Goal: Task Accomplishment & Management: Manage account settings

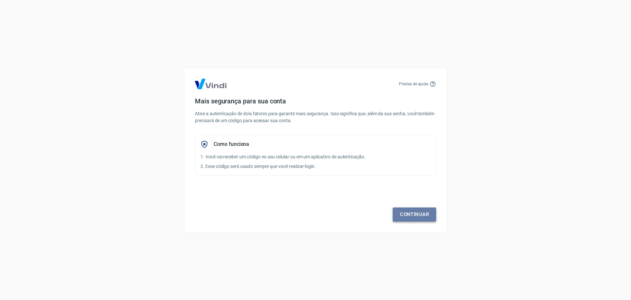
click at [419, 216] on link "Continuar" at bounding box center [414, 214] width 43 height 14
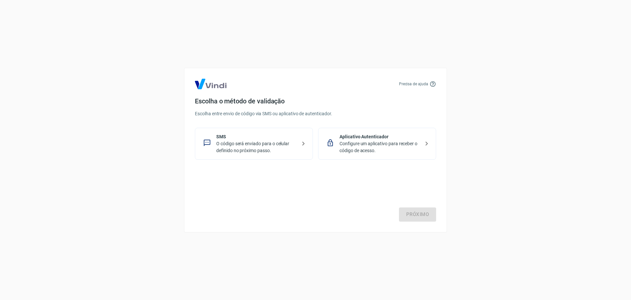
click at [239, 144] on p "O código será enviado para o celular definido no próximo passo." at bounding box center [256, 147] width 81 height 14
click at [423, 213] on link "Próximo" at bounding box center [417, 214] width 37 height 14
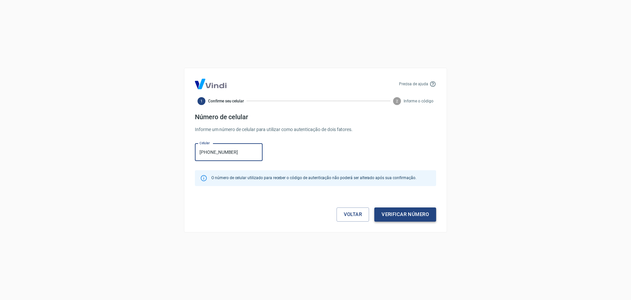
type input "[PHONE_NUMBER]"
click at [412, 215] on button "Verificar número" at bounding box center [406, 214] width 62 height 14
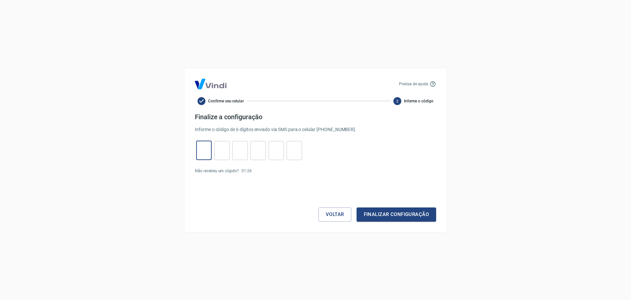
click at [204, 148] on input "tel" at bounding box center [203, 150] width 15 height 14
type input "5"
type input "6"
type input "8"
type input "6"
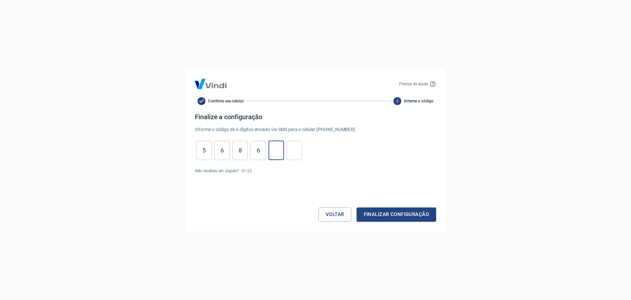
type input "0"
type input "4"
click at [401, 220] on button "Finalizar configuração" at bounding box center [397, 214] width 80 height 14
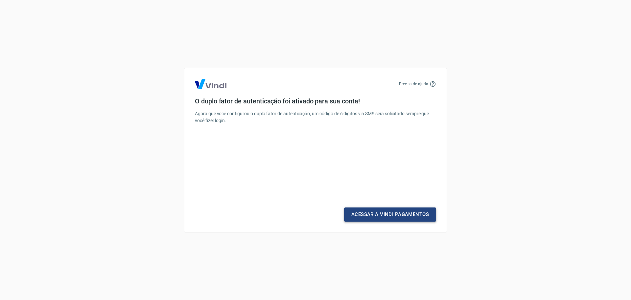
click at [389, 216] on link "Acessar a Vindi Pagamentos" at bounding box center [390, 214] width 92 height 14
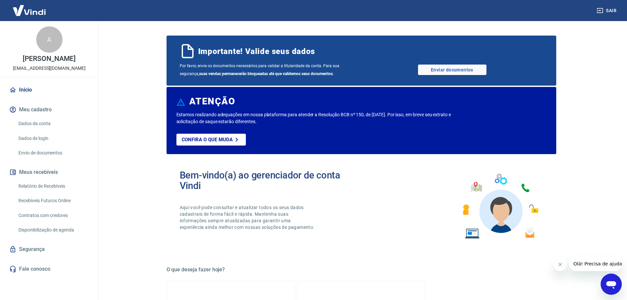
click at [38, 124] on link "Dados da conta" at bounding box center [53, 123] width 75 height 13
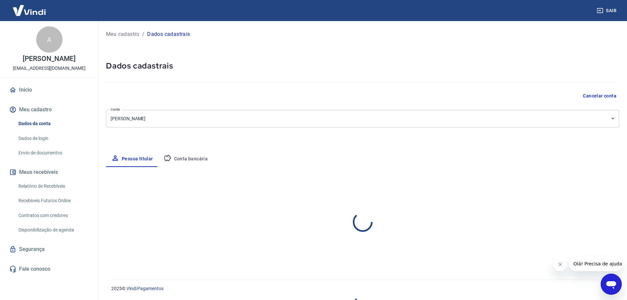
select select "RS"
select select "business"
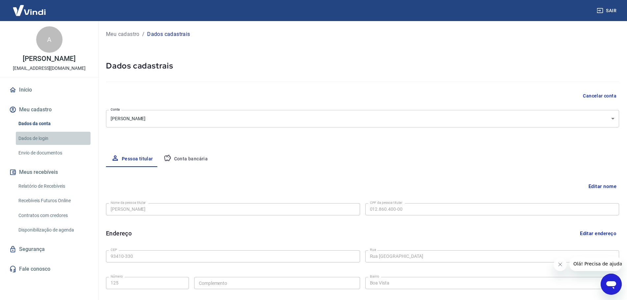
click at [38, 140] on link "Dados de login" at bounding box center [53, 138] width 75 height 13
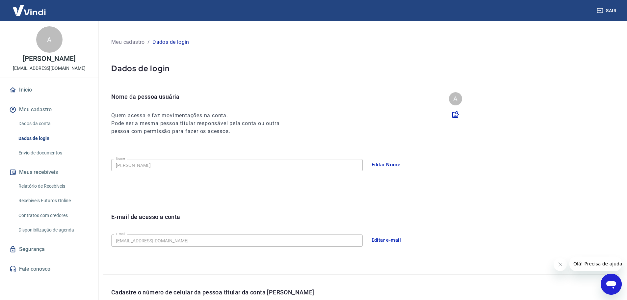
click at [43, 151] on link "Envio de documentos" at bounding box center [53, 152] width 75 height 13
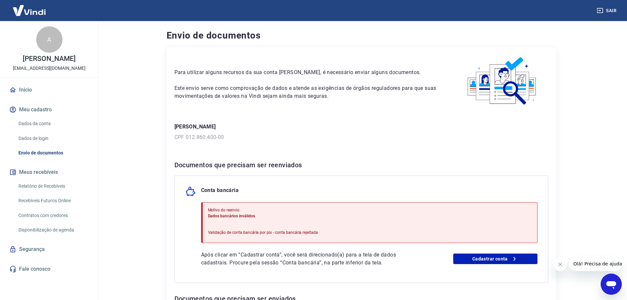
click at [45, 123] on link "Dados da conta" at bounding box center [53, 123] width 75 height 13
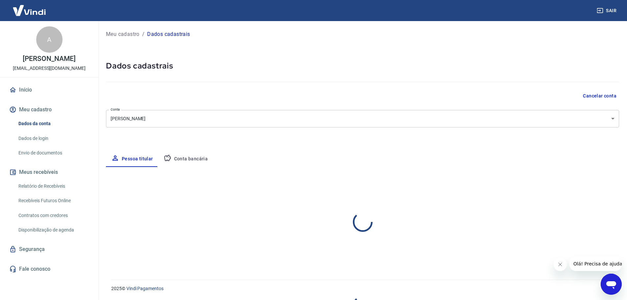
select select "RS"
select select "business"
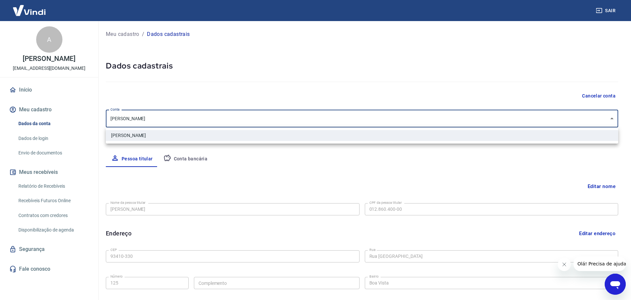
click at [176, 120] on body "Sair A [PERSON_NAME] [EMAIL_ADDRESS][DOMAIN_NAME] Início Meu cadastro Dados da …" at bounding box center [315, 150] width 631 height 300
drag, startPoint x: 218, startPoint y: 166, endPoint x: 222, endPoint y: 165, distance: 4.3
click at [219, 166] on div at bounding box center [315, 150] width 631 height 300
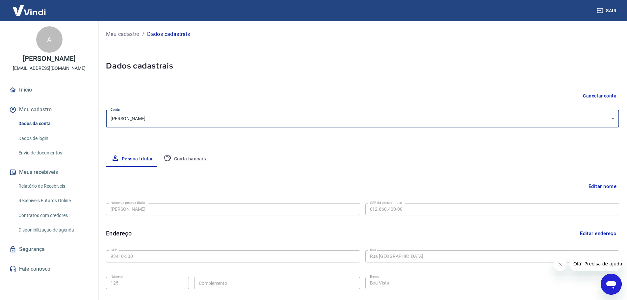
click at [179, 160] on button "Conta bancária" at bounding box center [185, 159] width 55 height 16
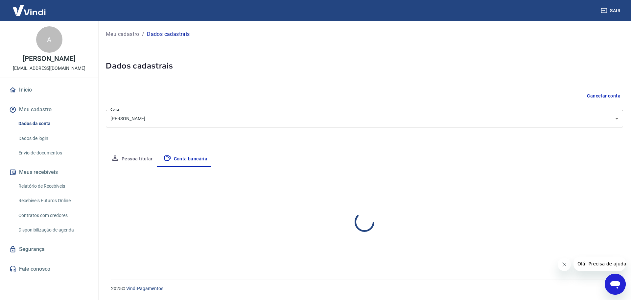
select select "1"
click at [37, 137] on link "Dados de login" at bounding box center [53, 138] width 75 height 13
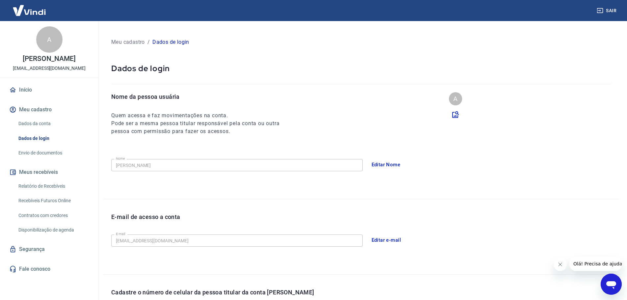
click at [36, 152] on link "Envio de documentos" at bounding box center [53, 152] width 75 height 13
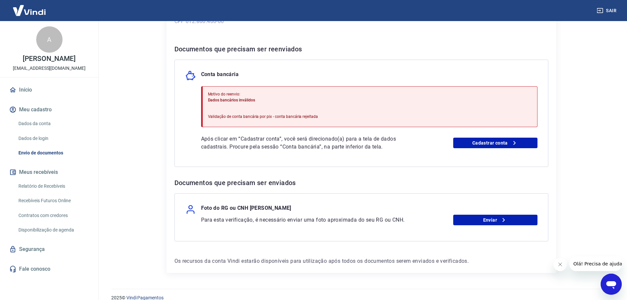
scroll to position [125, 0]
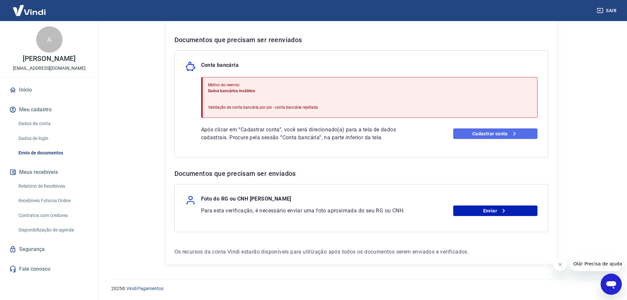
click at [480, 135] on link "Cadastrar conta" at bounding box center [495, 133] width 84 height 11
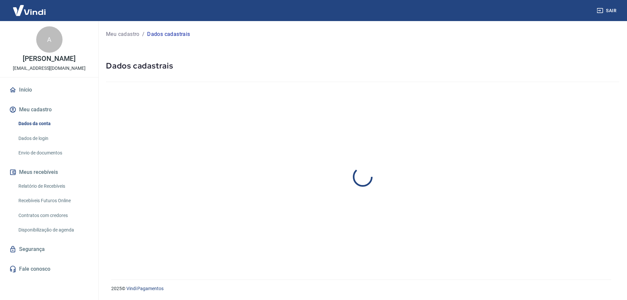
select select "RS"
select select "business"
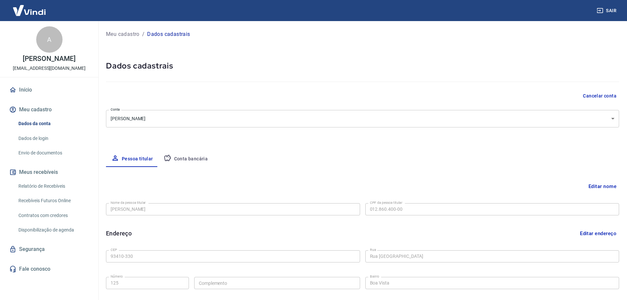
type input "[PHONE_NUMBER]"
click at [179, 159] on button "Conta bancária" at bounding box center [185, 159] width 55 height 16
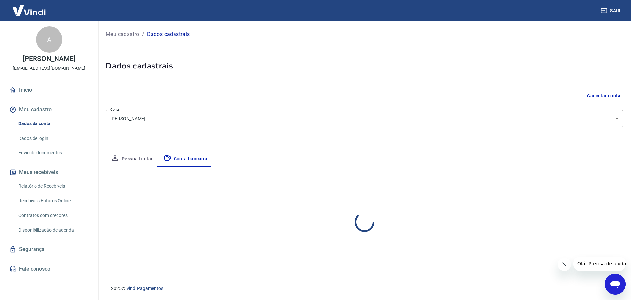
select select "1"
click at [60, 152] on link "Envio de documentos" at bounding box center [53, 152] width 75 height 13
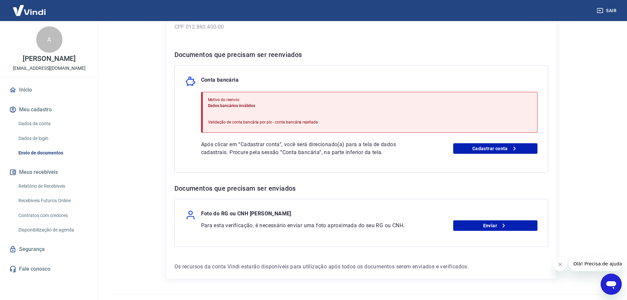
scroll to position [125, 0]
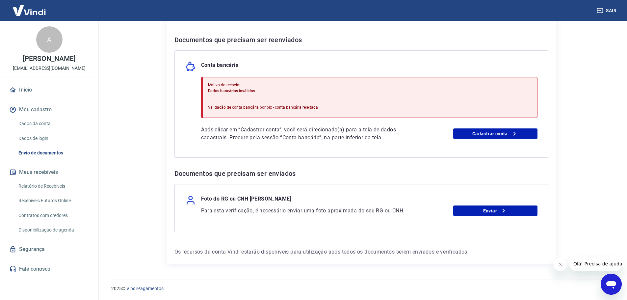
click at [39, 122] on link "Dados da conta" at bounding box center [53, 123] width 75 height 13
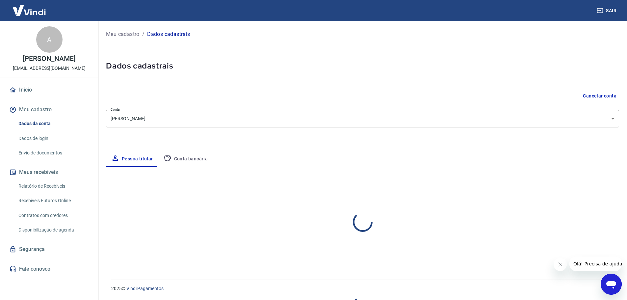
select select "RS"
select select "business"
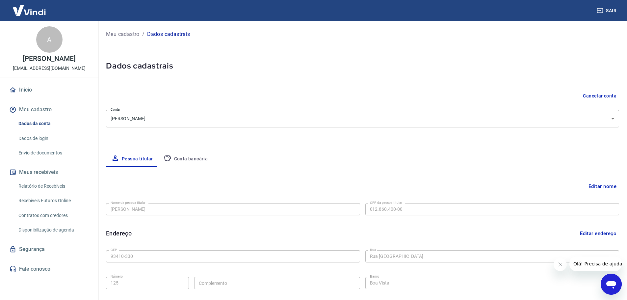
click at [188, 155] on button "Conta bancária" at bounding box center [185, 159] width 55 height 16
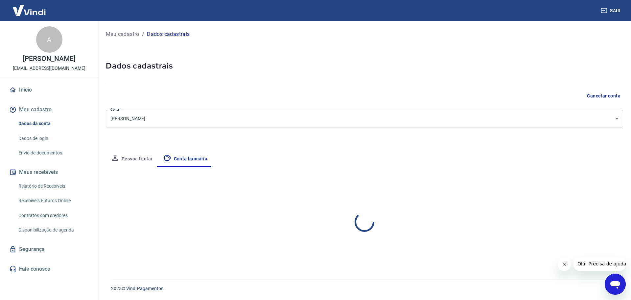
select select "1"
click at [137, 158] on button "Pessoa titular" at bounding box center [132, 159] width 52 height 16
select select "RS"
select select "business"
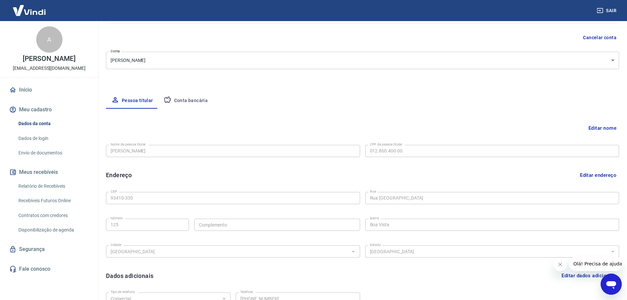
scroll to position [56, 0]
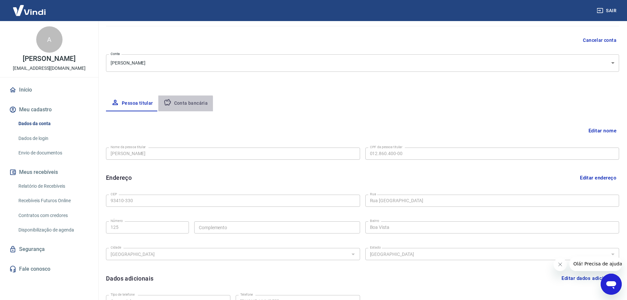
click at [178, 105] on button "Conta bancária" at bounding box center [185, 103] width 55 height 16
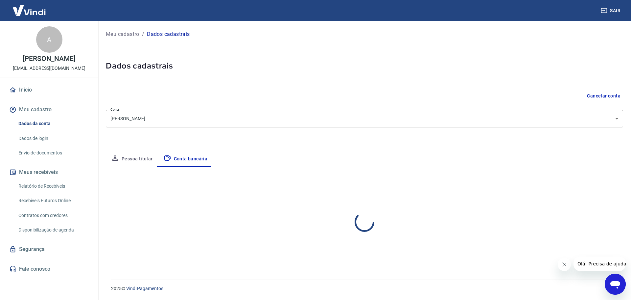
select select "1"
click at [586, 187] on button "Editar conta bancária" at bounding box center [596, 186] width 55 height 12
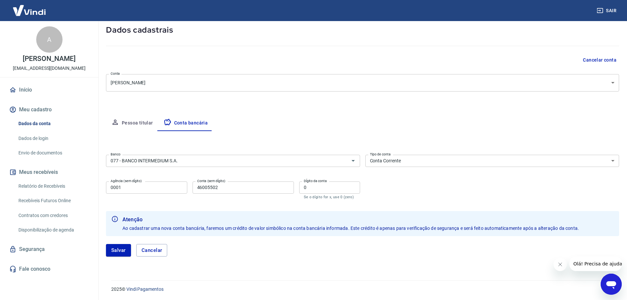
scroll to position [37, 0]
click at [122, 249] on button "Salvar" at bounding box center [118, 249] width 25 height 12
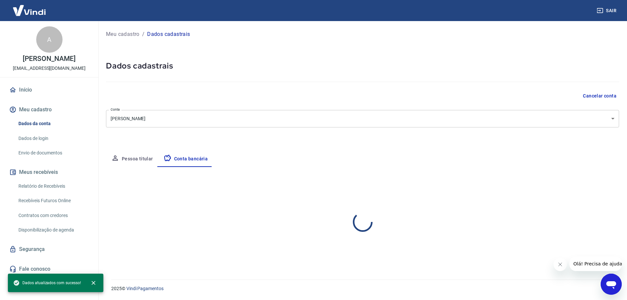
scroll to position [0, 0]
select select "1"
click at [47, 152] on link "Envio de documentos" at bounding box center [53, 152] width 75 height 13
